Goal: Find contact information: Find contact information

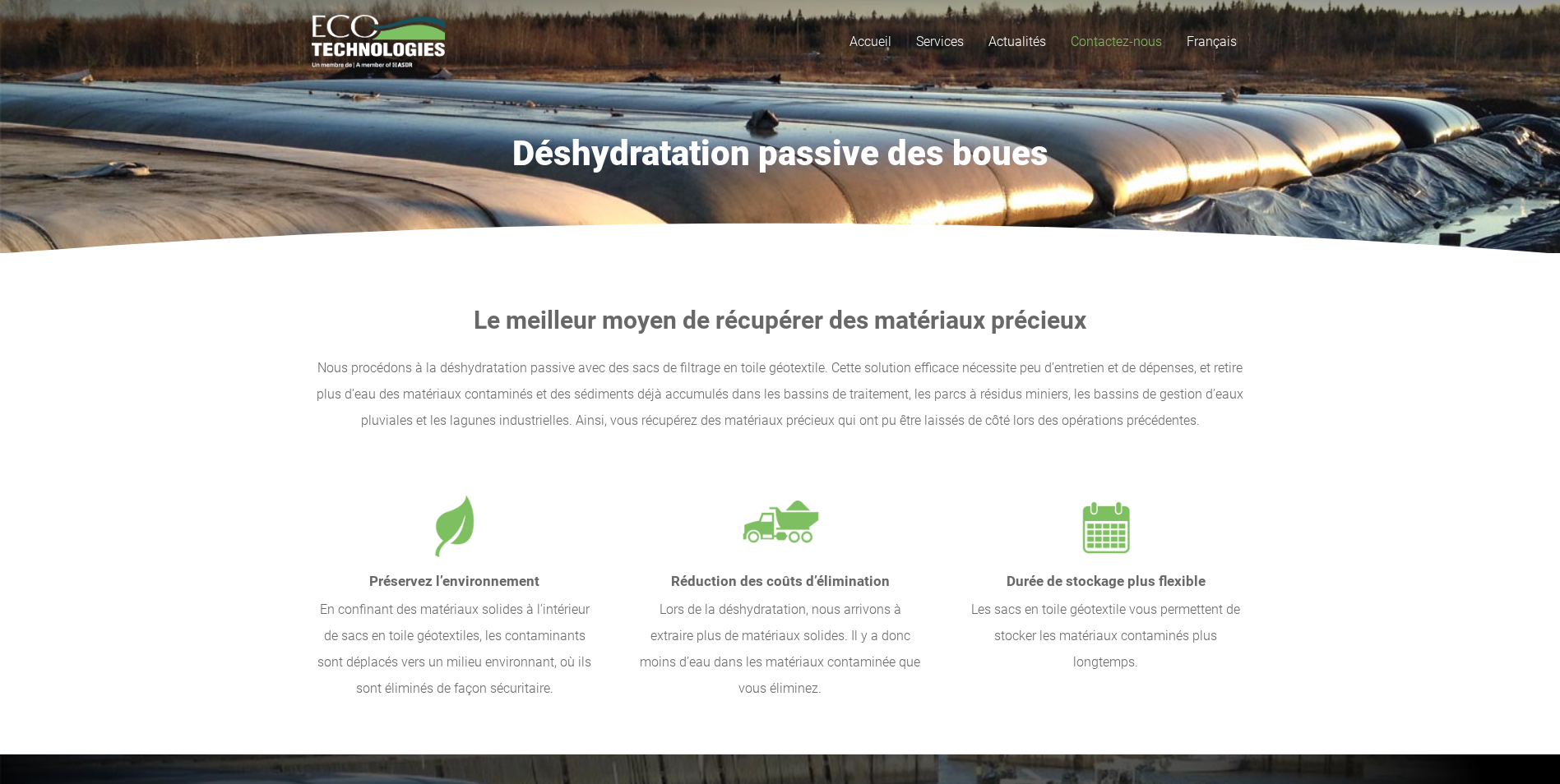
click at [1129, 39] on span "Contactez-nous" at bounding box center [1116, 42] width 92 height 16
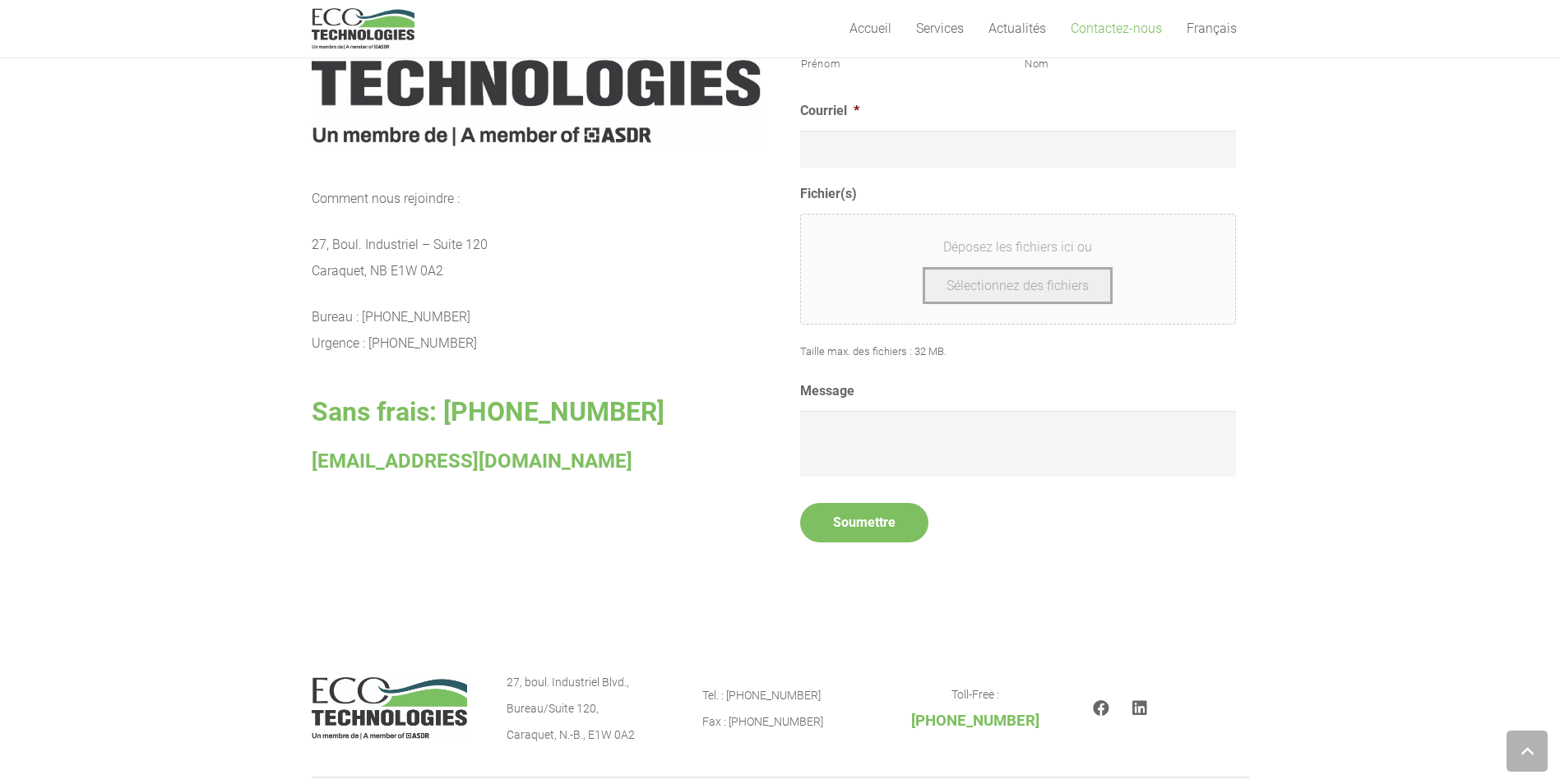
scroll to position [822, 0]
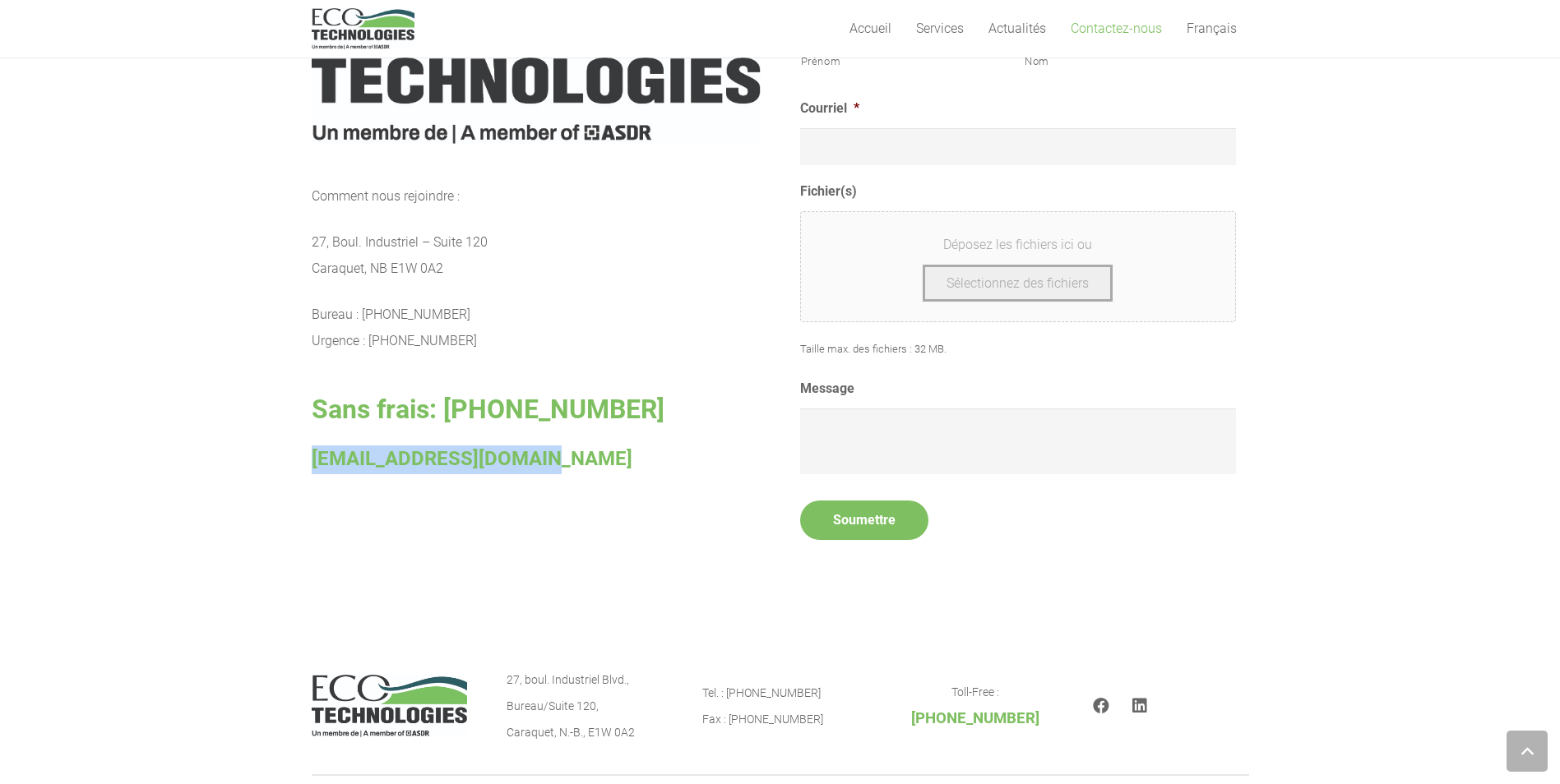
drag, startPoint x: 314, startPoint y: 457, endPoint x: 532, endPoint y: 446, distance: 218.3
click at [532, 446] on p "[EMAIL_ADDRESS][DOMAIN_NAME]" at bounding box center [536, 459] width 449 height 29
copy span "[EMAIL_ADDRESS][DOMAIN_NAME]"
